Goal: Find specific page/section: Find specific page/section

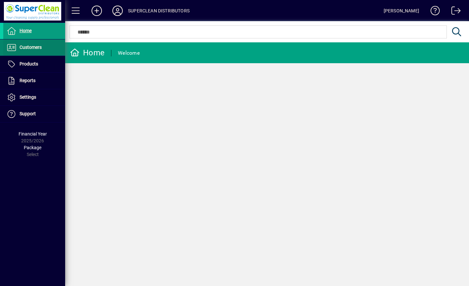
click at [21, 47] on span "Customers" at bounding box center [31, 47] width 22 height 5
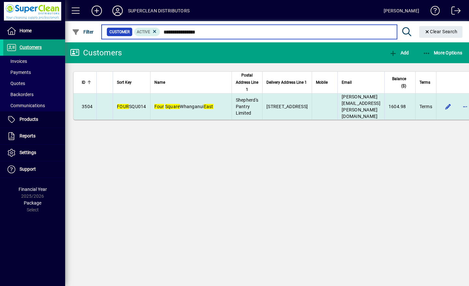
type input "**********"
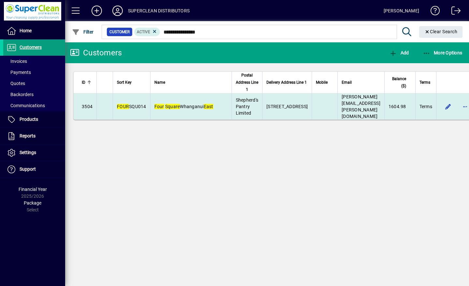
click at [185, 104] on span "[GEOGRAPHIC_DATA]" at bounding box center [183, 106] width 59 height 5
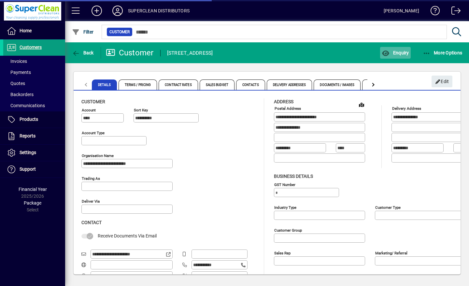
click at [400, 56] on span "button" at bounding box center [395, 53] width 30 height 16
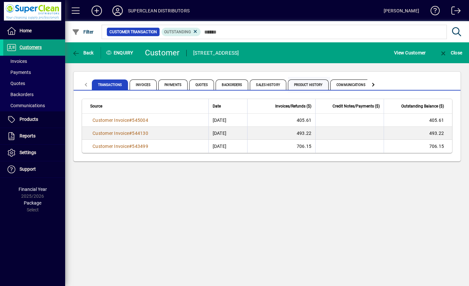
click at [312, 86] on span "Product History" at bounding box center [308, 85] width 41 height 10
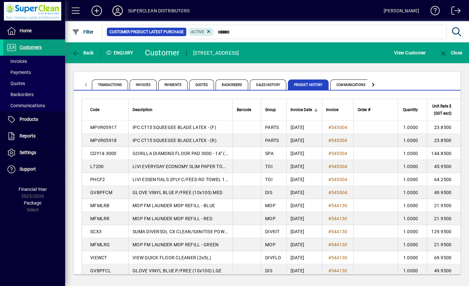
click at [119, 11] on icon at bounding box center [117, 11] width 13 height 10
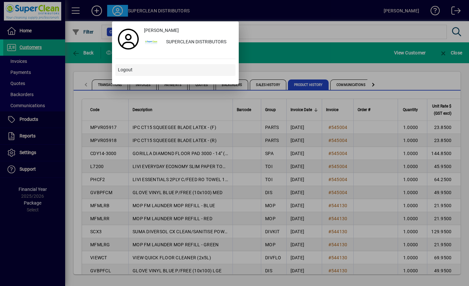
click at [121, 73] on span at bounding box center [175, 70] width 120 height 16
